Goal: Find specific page/section: Find specific page/section

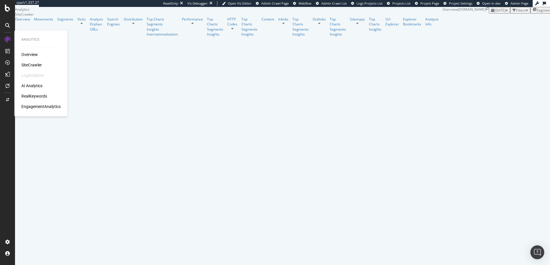
click at [34, 77] on div "LogAnalyzer" at bounding box center [32, 76] width 23 height 6
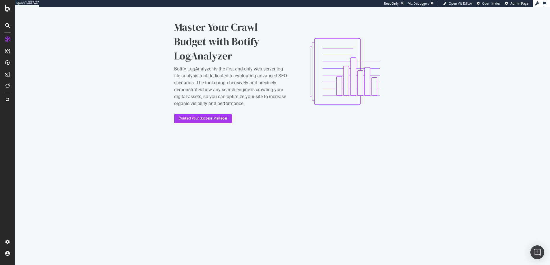
click at [136, 91] on div "Master Your Crawl Budget with Botify LogAnalyzer Botify LogAnalyzer is the firs…" at bounding box center [282, 71] width 535 height 129
